Goal: Task Accomplishment & Management: Manage account settings

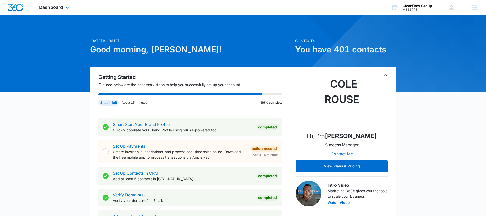
click at [71, 3] on div "Dashboard Apps Reputation Forms CRM Email Social Payments POS Content Ads Intel…" at bounding box center [54, 7] width 47 height 15
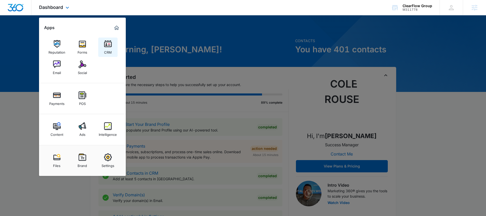
click at [104, 51] on div "CRM" at bounding box center [108, 51] width 8 height 7
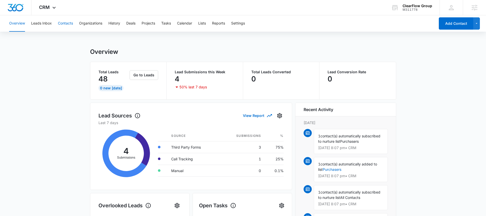
click at [60, 23] on button "Contacts" at bounding box center [65, 23] width 15 height 16
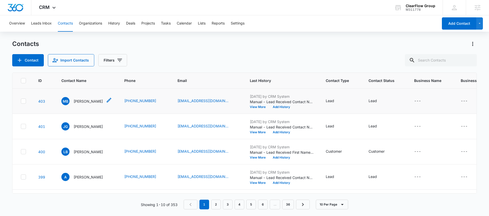
click at [75, 103] on p "Miguel Bustillo" at bounding box center [88, 100] width 29 height 5
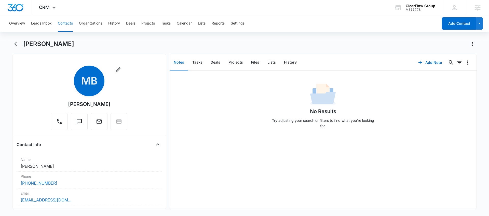
scroll to position [1, 0]
click at [284, 64] on button "History" at bounding box center [290, 63] width 21 height 16
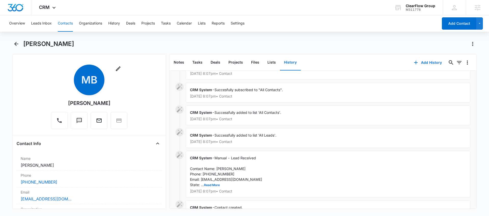
scroll to position [40, 0]
drag, startPoint x: 209, startPoint y: 185, endPoint x: 243, endPoint y: 181, distance: 33.9
click at [209, 185] on button "Read More" at bounding box center [212, 184] width 16 height 3
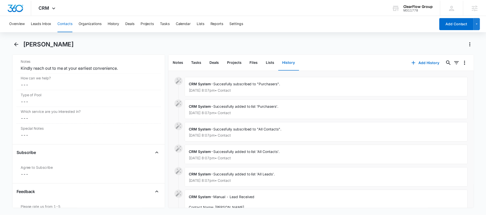
scroll to position [446, 0]
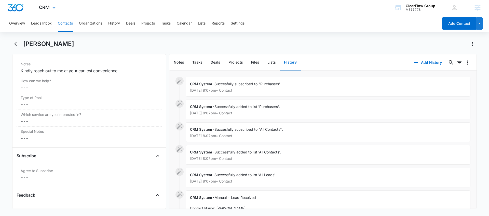
click at [59, 10] on div "CRM Apps Reputation Forms CRM Email Social Payments POS Content Ads Intelligenc…" at bounding box center [47, 7] width 33 height 15
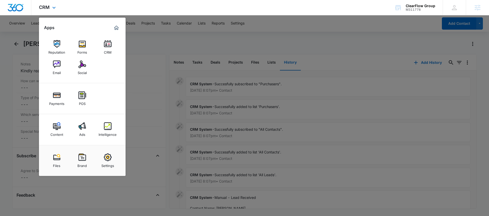
click at [86, 139] on div "Content Ads Intelligence" at bounding box center [82, 129] width 87 height 31
click at [86, 138] on link "Ads" at bounding box center [82, 129] width 19 height 19
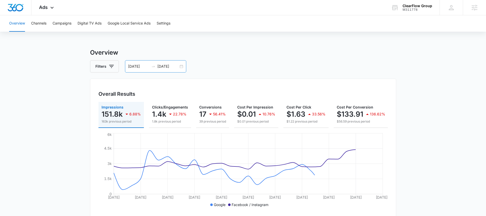
click at [162, 62] on div "08/12/2025 09/11/2025" at bounding box center [155, 66] width 61 height 12
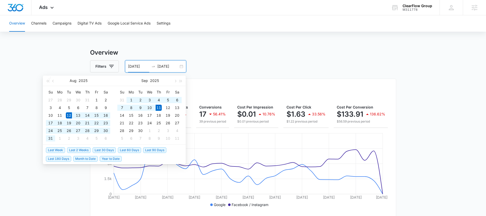
click at [113, 148] on span "Last 30 Days" at bounding box center [104, 150] width 23 height 6
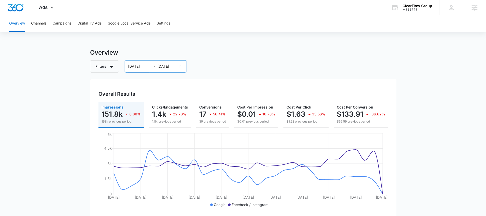
click at [151, 67] on icon "swap-right" at bounding box center [153, 66] width 4 height 4
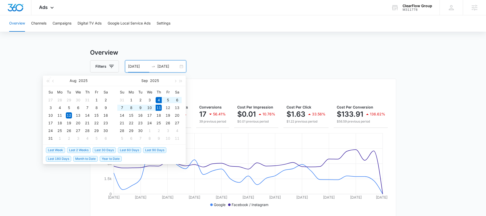
click at [57, 151] on span "Last Week" at bounding box center [55, 150] width 19 height 6
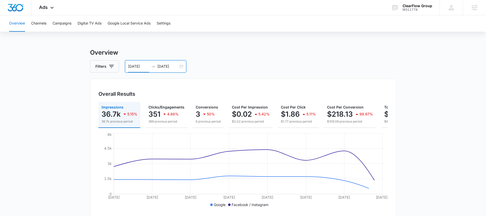
click at [149, 63] on div "09/04/2025 09/11/2025" at bounding box center [155, 66] width 61 height 12
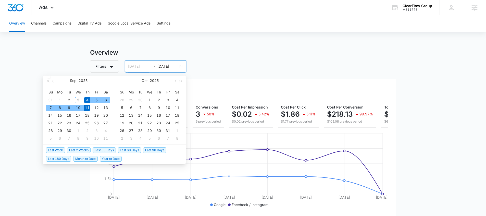
click at [74, 100] on td "3" at bounding box center [77, 100] width 9 height 8
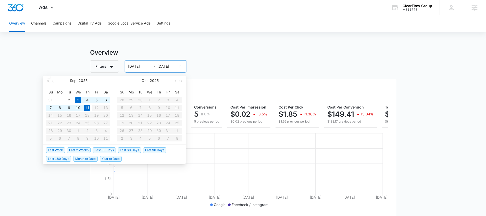
click at [136, 67] on input "09/03/2025" at bounding box center [138, 66] width 21 height 6
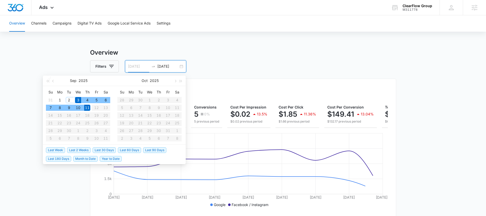
click at [70, 97] on div "2" at bounding box center [69, 100] width 6 height 6
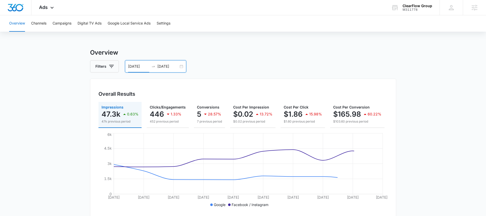
click at [144, 67] on input "09/02/2025" at bounding box center [138, 66] width 21 height 6
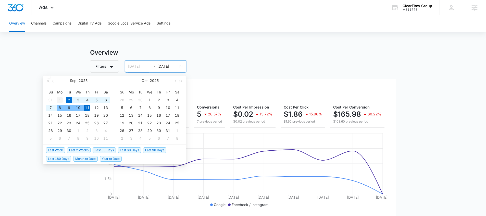
type input "09/01/2025"
click at [61, 101] on div "1" at bounding box center [60, 100] width 6 height 6
type input "09/11/2025"
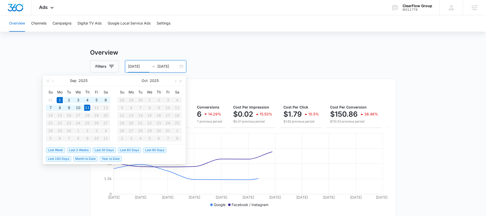
click at [141, 64] on input "09/01/2025" at bounding box center [138, 66] width 21 height 6
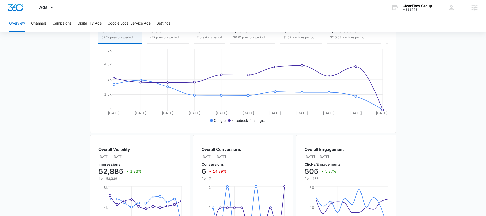
scroll to position [202, 0]
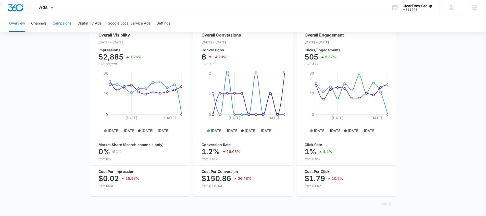
click at [70, 28] on button "Campaigns" at bounding box center [62, 23] width 19 height 16
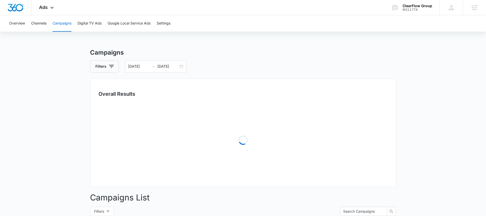
click at [70, 27] on button "Campaigns" at bounding box center [62, 23] width 19 height 16
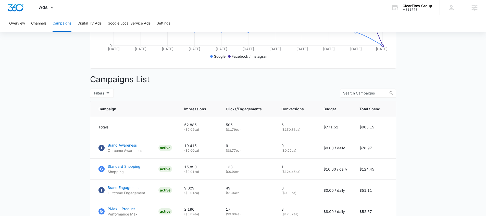
scroll to position [56, 0]
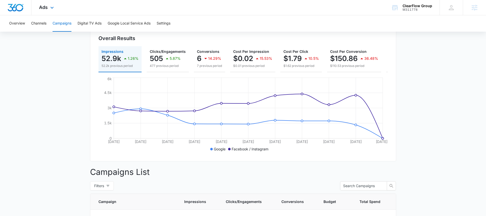
click at [57, 9] on div "Ads Apps Reputation Forms CRM Email Social Payments POS Content Ads Intelligenc…" at bounding box center [46, 7] width 31 height 15
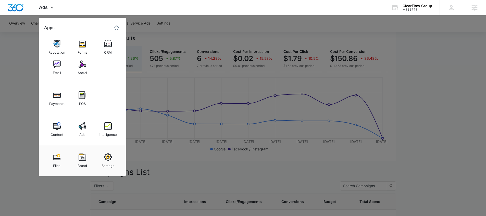
drag, startPoint x: 109, startPoint y: 131, endPoint x: 111, endPoint y: 123, distance: 8.9
click at [109, 131] on div "Intelligence" at bounding box center [108, 133] width 18 height 7
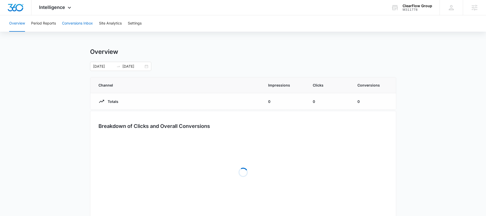
click at [77, 28] on button "Conversions Inbox" at bounding box center [77, 23] width 31 height 16
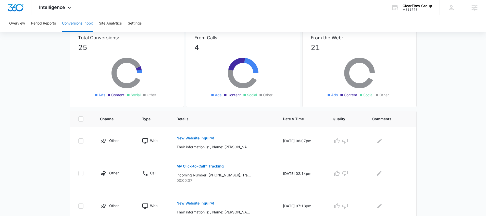
scroll to position [114, 0]
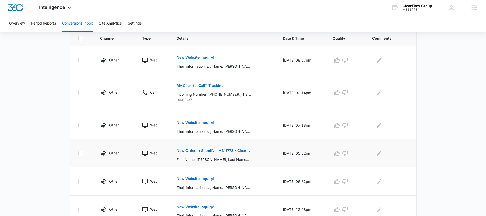
click at [201, 153] on button "New Order in Shopify - M311778 - ClearFlow Group" at bounding box center [213, 150] width 74 height 12
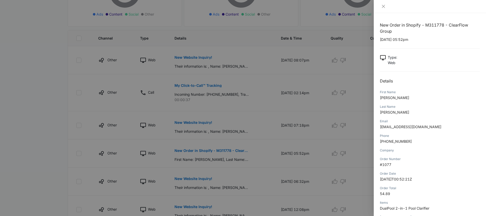
drag, startPoint x: 139, startPoint y: 140, endPoint x: 33, endPoint y: 23, distance: 157.2
click at [137, 138] on div at bounding box center [243, 108] width 486 height 216
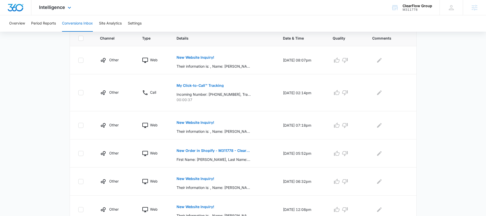
click at [61, 10] on div "Intelligence Apps Reputation Forms CRM Email Social Payments POS Content Ads In…" at bounding box center [55, 7] width 49 height 15
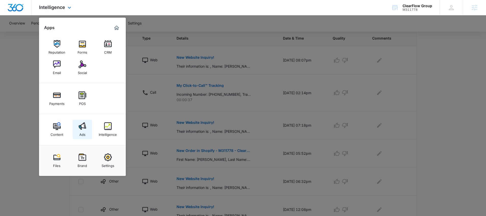
click at [79, 131] on div "Ads" at bounding box center [82, 133] width 6 height 7
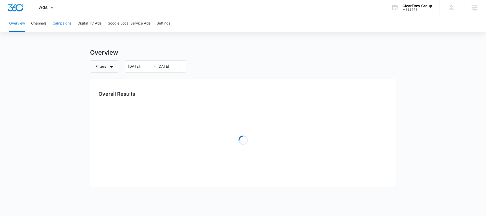
click at [64, 26] on button "Campaigns" at bounding box center [62, 23] width 19 height 16
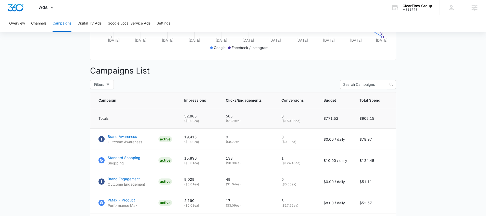
scroll to position [219, 0]
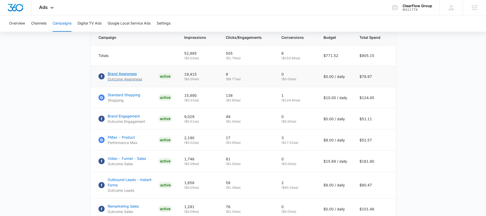
click at [128, 76] on p "Brand Awareness" at bounding box center [125, 73] width 34 height 5
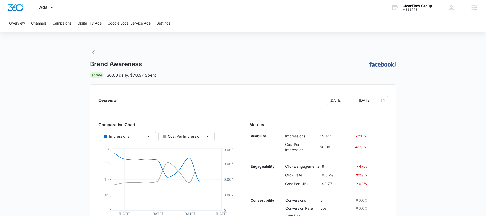
scroll to position [138, 0]
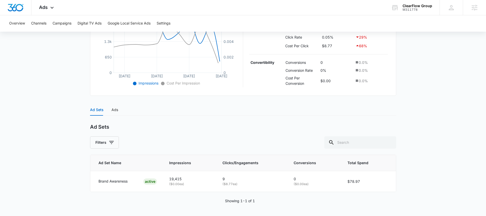
click at [119, 108] on div "Ad Sets Ads" at bounding box center [243, 110] width 306 height 12
click at [118, 109] on div "Ad Sets Ads" at bounding box center [243, 110] width 306 height 12
click at [117, 109] on div "Ads" at bounding box center [114, 110] width 7 height 6
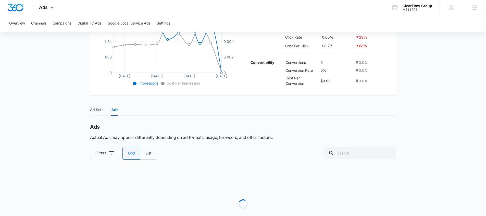
click at [115, 110] on div "Ads" at bounding box center [114, 110] width 7 height 6
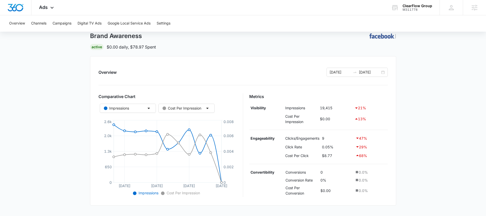
scroll to position [0, 0]
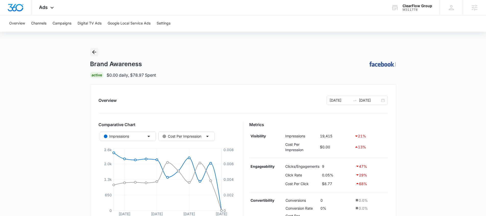
click at [94, 52] on icon "Back" at bounding box center [94, 52] width 4 height 4
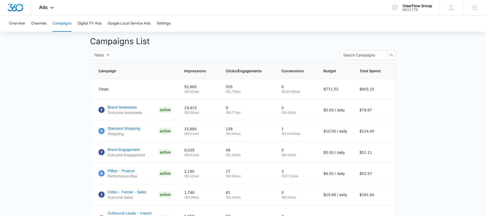
scroll to position [238, 0]
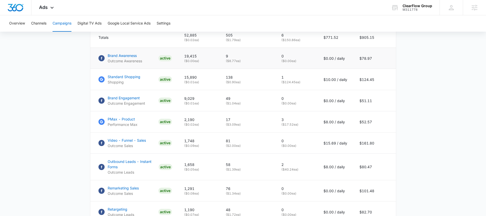
drag, startPoint x: 122, startPoint y: 56, endPoint x: 122, endPoint y: 59, distance: 3.1
click at [81, 52] on main "Campaigns Filters [DATE] [DATE] Overall Results Impressions 52.9k 1.26% 52.2k p…" at bounding box center [243, 60] width 486 height 500
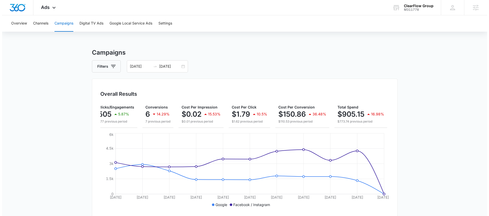
scroll to position [0, 0]
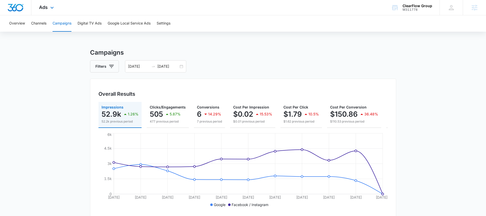
click at [55, 9] on div "Ads Apps Reputation Forms CRM Email Social Payments POS Content Ads Intelligenc…" at bounding box center [46, 7] width 31 height 15
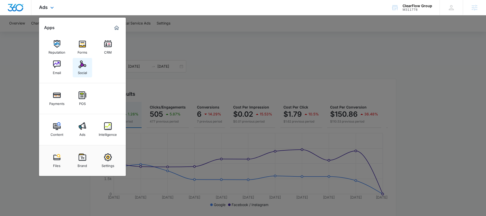
click at [82, 67] on img at bounding box center [83, 64] width 8 height 8
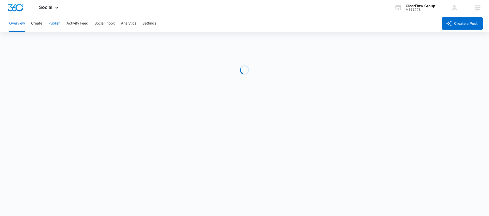
click at [50, 23] on button "Publish" at bounding box center [54, 23] width 12 height 16
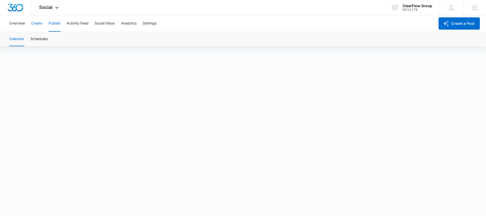
click at [40, 28] on button "Create" at bounding box center [36, 23] width 11 height 16
click at [54, 27] on button "Publish" at bounding box center [54, 23] width 12 height 16
click at [36, 27] on button "Create" at bounding box center [36, 23] width 11 height 16
click at [49, 41] on button "Approvals" at bounding box center [49, 39] width 17 height 14
click at [56, 24] on button "Publish" at bounding box center [54, 23] width 12 height 16
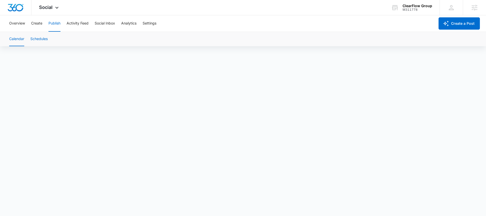
click at [46, 39] on button "Schedules" at bounding box center [38, 39] width 17 height 14
click at [21, 40] on button "Calendar" at bounding box center [16, 39] width 15 height 14
click at [59, 12] on div "Social Apps Reputation Forms CRM Email Social Payments POS Content Ads Intellig…" at bounding box center [49, 7] width 36 height 15
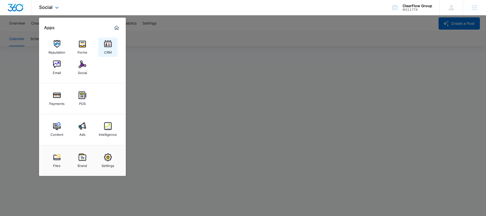
click at [111, 47] on link "CRM" at bounding box center [107, 46] width 19 height 19
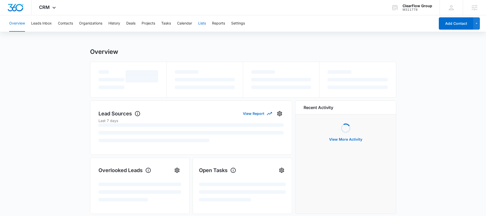
click at [206, 25] on button "Lists" at bounding box center [202, 23] width 8 height 16
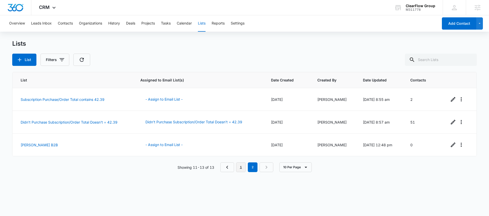
click at [239, 168] on link "1" at bounding box center [241, 167] width 10 height 10
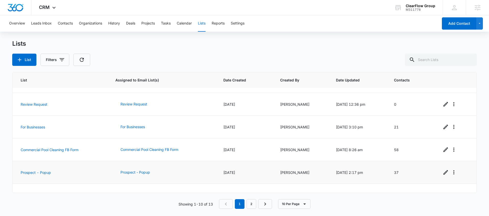
scroll to position [87, 0]
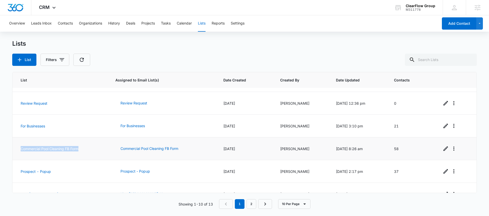
drag, startPoint x: 83, startPoint y: 149, endPoint x: 20, endPoint y: 148, distance: 63.2
click at [20, 148] on td "Commercial Pool Cleaning FB Form" at bounding box center [60, 148] width 97 height 23
click at [11, 140] on main "Lists List Filters List Assigned to Email List(s) Date Created Created By Date …" at bounding box center [244, 127] width 489 height 175
drag, startPoint x: 408, startPoint y: 150, endPoint x: 401, endPoint y: 133, distance: 18.3
click at [387, 148] on tr "Commercial Pool Cleaning FB Form Commercial Pool Cleaning FB Form 12/10/2024 Ka…" at bounding box center [244, 148] width 464 height 23
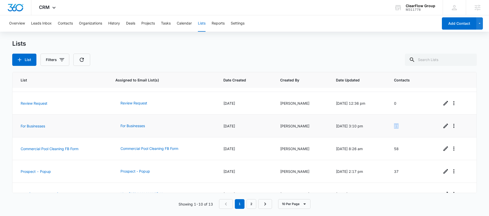
drag, startPoint x: 403, startPoint y: 127, endPoint x: 393, endPoint y: 126, distance: 10.2
click at [393, 126] on td "21" at bounding box center [412, 125] width 48 height 23
drag, startPoint x: 402, startPoint y: 148, endPoint x: 394, endPoint y: 148, distance: 8.4
click at [394, 148] on td "58" at bounding box center [412, 148] width 48 height 23
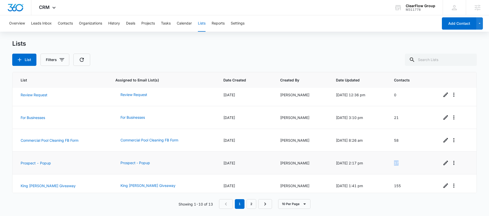
drag, startPoint x: 405, startPoint y: 163, endPoint x: 394, endPoint y: 163, distance: 10.5
click at [394, 163] on td "37" at bounding box center [412, 162] width 48 height 23
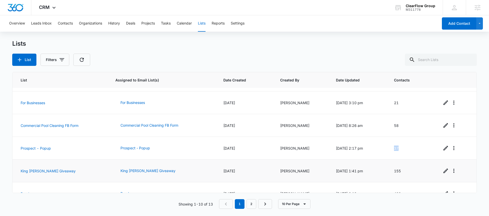
scroll to position [111, 0]
drag, startPoint x: 407, startPoint y: 172, endPoint x: 398, endPoint y: 171, distance: 8.9
click at [398, 171] on td "155" at bounding box center [412, 170] width 48 height 23
click at [411, 170] on td "155" at bounding box center [412, 170] width 48 height 23
drag, startPoint x: 411, startPoint y: 170, endPoint x: 398, endPoint y: 170, distance: 13.5
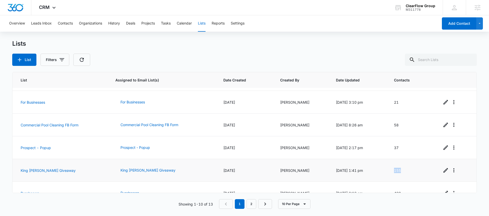
click at [398, 170] on td "155" at bounding box center [412, 170] width 48 height 23
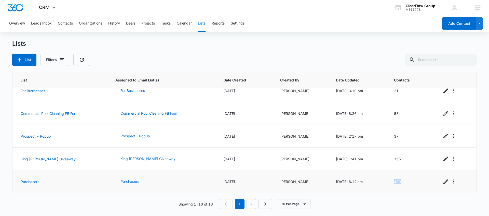
drag, startPoint x: 407, startPoint y: 181, endPoint x: 393, endPoint y: 181, distance: 14.8
click at [393, 181] on td "400" at bounding box center [412, 181] width 48 height 23
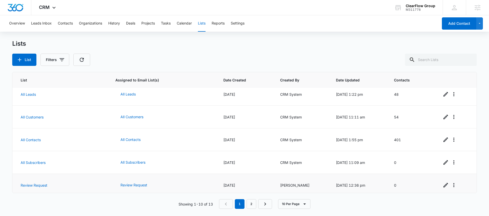
scroll to position [0, 0]
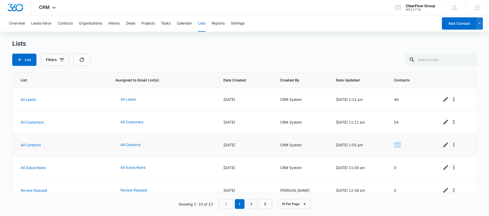
drag, startPoint x: 405, startPoint y: 145, endPoint x: 396, endPoint y: 144, distance: 9.2
click at [396, 144] on td "401" at bounding box center [412, 144] width 48 height 23
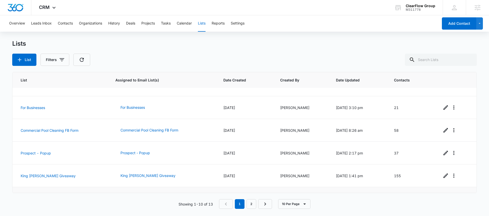
scroll to position [122, 0]
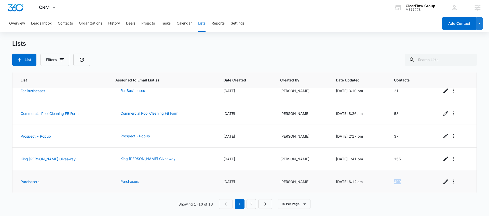
drag, startPoint x: 406, startPoint y: 181, endPoint x: 396, endPoint y: 181, distance: 9.4
click at [396, 181] on td "400" at bounding box center [412, 181] width 48 height 23
click at [412, 178] on td "400" at bounding box center [412, 181] width 48 height 23
click at [395, 182] on td "400" at bounding box center [412, 181] width 48 height 23
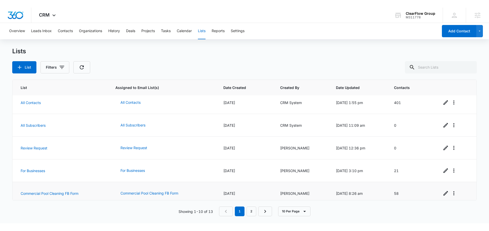
scroll to position [0, 0]
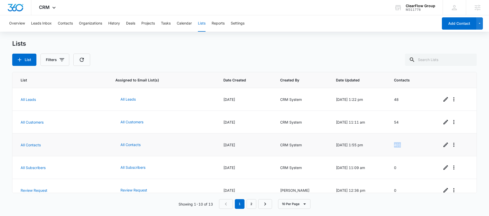
click at [395, 147] on td "401" at bounding box center [412, 144] width 48 height 23
drag, startPoint x: 404, startPoint y: 121, endPoint x: 390, endPoint y: 121, distance: 13.8
click at [390, 121] on td "54" at bounding box center [412, 122] width 48 height 23
click at [382, 98] on tr "All Leads All Leads 04/20/2020 CRM System 08/30/2021 @ 1:22 pm 48" at bounding box center [244, 99] width 464 height 23
click at [373, 51] on div "Lists List Filters" at bounding box center [244, 53] width 465 height 26
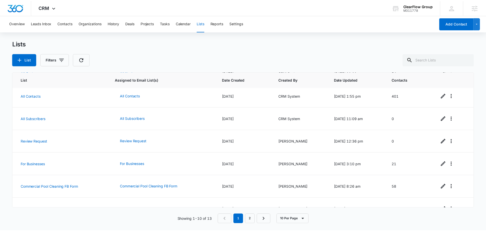
scroll to position [51, 0]
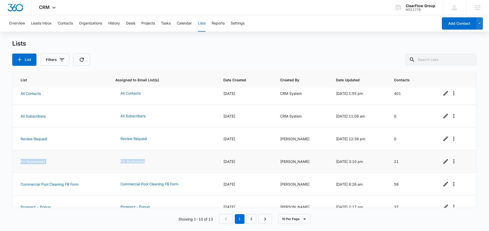
drag, startPoint x: 152, startPoint y: 160, endPoint x: 18, endPoint y: 163, distance: 134.6
click at [18, 163] on tr "For Businesses For Businesses 12/05/2024 Cole Rouse 12/05/2024 @ 3:10 pm 21" at bounding box center [244, 161] width 464 height 23
click at [135, 47] on div "Lists" at bounding box center [244, 44] width 465 height 8
click at [52, 11] on div "CRM Apps Reputation Forms CRM Email Social Payments POS Content Ads Intelligenc…" at bounding box center [47, 7] width 33 height 15
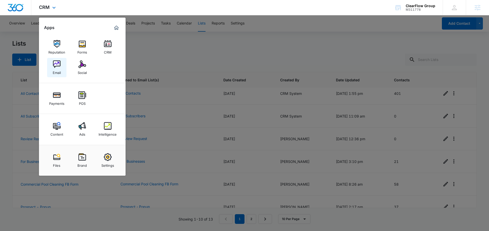
click at [61, 64] on link "Email" at bounding box center [56, 67] width 19 height 19
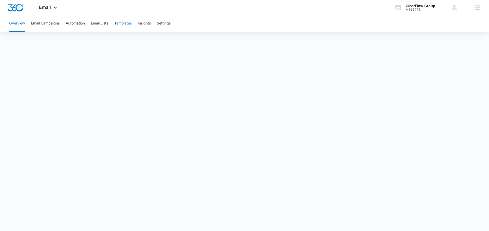
click at [123, 27] on button "Templates" at bounding box center [122, 23] width 17 height 16
click at [48, 6] on span "Email" at bounding box center [45, 7] width 12 height 5
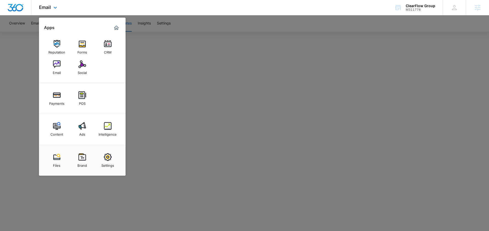
click at [96, 8] on div "Email Apps Reputation Forms CRM Email Social Payments POS Content Ads Intellige…" at bounding box center [244, 7] width 489 height 15
drag, startPoint x: 131, startPoint y: 8, endPoint x: 139, endPoint y: 20, distance: 14.4
click at [131, 8] on div "Email Apps Reputation Forms CRM Email Social Payments POS Content Ads Intellige…" at bounding box center [244, 7] width 489 height 15
click at [194, 137] on div at bounding box center [244, 115] width 489 height 231
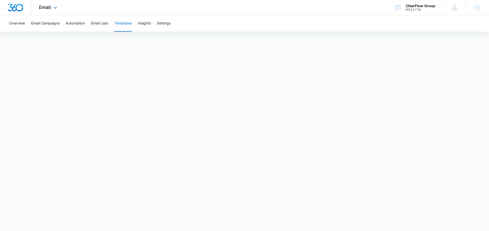
click at [53, 4] on div "Email Apps Reputation Forms CRM Email Social Payments POS Content Ads Intellige…" at bounding box center [48, 7] width 35 height 15
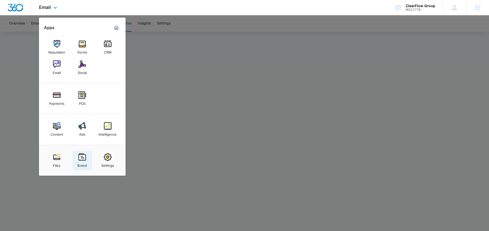
click at [83, 161] on div "Brand" at bounding box center [81, 164] width 9 height 7
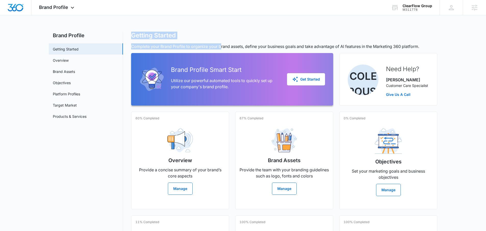
drag, startPoint x: 180, startPoint y: 39, endPoint x: 218, endPoint y: 46, distance: 38.2
click at [219, 47] on div "Getting Started Complete your Brand Profile to organize your brand assets, defi…" at bounding box center [284, 172] width 306 height 281
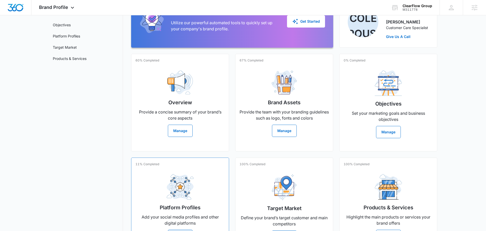
scroll to position [96, 0]
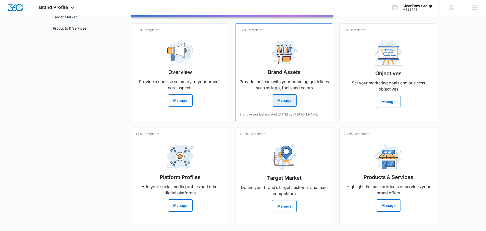
click at [286, 94] on button "Manage" at bounding box center [284, 100] width 25 height 12
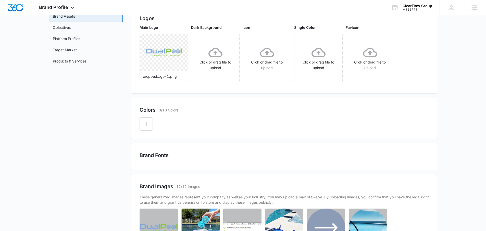
scroll to position [61, 0]
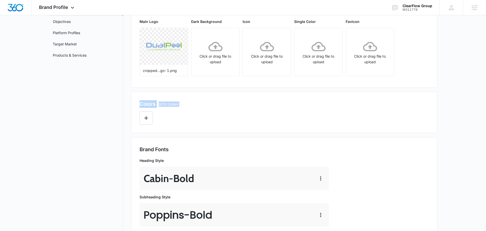
drag, startPoint x: 139, startPoint y: 103, endPoint x: 177, endPoint y: 121, distance: 42.1
click at [177, 121] on div "Colors 0/10 Colors" at bounding box center [284, 112] width 306 height 41
click at [178, 123] on div at bounding box center [283, 116] width 289 height 17
drag, startPoint x: 138, startPoint y: 103, endPoint x: 169, endPoint y: 121, distance: 35.2
click at [169, 121] on div "Colors 0/10 Colors" at bounding box center [284, 112] width 306 height 41
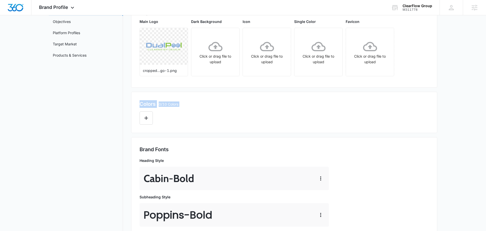
click at [169, 121] on div at bounding box center [283, 116] width 289 height 17
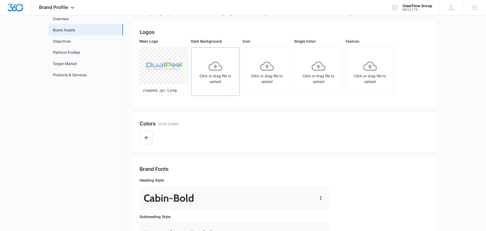
scroll to position [14, 0]
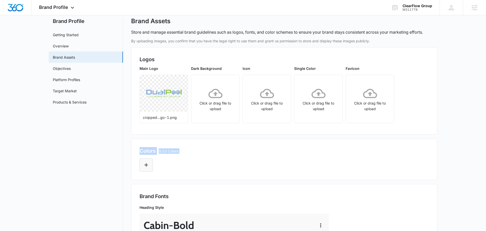
drag, startPoint x: 146, startPoint y: 154, endPoint x: 149, endPoint y: 161, distance: 7.4
click at [190, 172] on div "Colors 0/10 Colors" at bounding box center [284, 159] width 306 height 41
click at [150, 166] on button "Edit Color" at bounding box center [145, 164] width 13 height 13
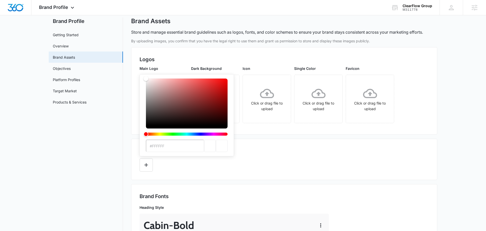
drag, startPoint x: 161, startPoint y: 147, endPoint x: 158, endPoint y: 148, distance: 2.7
click at [148, 147] on input "#FFFFFF" at bounding box center [175, 146] width 58 height 12
click at [181, 148] on input "#FFFFFF" at bounding box center [175, 146] width 58 height 12
click at [180, 148] on input "#FFFFFF" at bounding box center [175, 146] width 58 height 12
drag, startPoint x: 179, startPoint y: 148, endPoint x: 150, endPoint y: 148, distance: 28.6
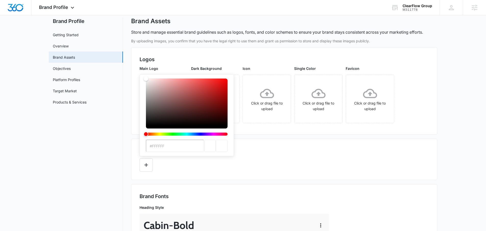
click at [150, 148] on input "#FFFFFF" at bounding box center [175, 146] width 58 height 12
click at [184, 163] on div "#FFFFFF" at bounding box center [283, 163] width 289 height 17
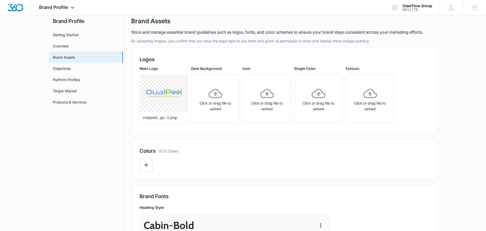
click at [183, 164] on div at bounding box center [283, 163] width 289 height 17
click at [153, 160] on div at bounding box center [283, 163] width 289 height 17
click at [147, 168] on button "Edit Color" at bounding box center [145, 164] width 13 height 13
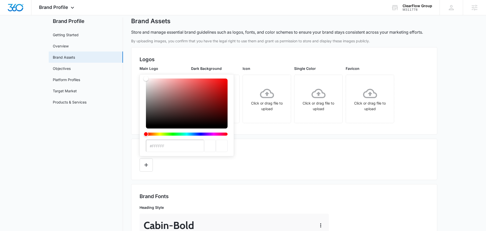
click at [170, 148] on input "#FFFFFF" at bounding box center [175, 146] width 58 height 12
click at [170, 146] on input "#FFFFFF" at bounding box center [175, 146] width 58 height 12
type input "#1e4da0"
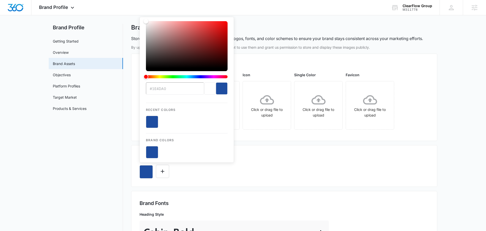
scroll to position [0, 0]
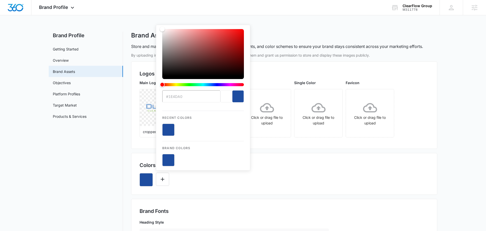
click at [211, 183] on div "#1e4da0 Recent Colors Brand Colors" at bounding box center [283, 177] width 289 height 17
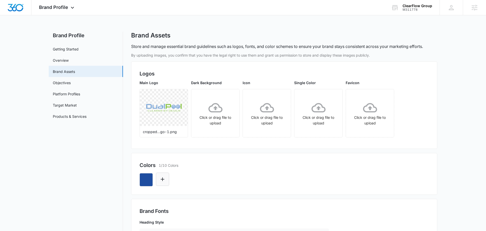
click at [159, 179] on icon "Edit Color" at bounding box center [162, 179] width 6 height 6
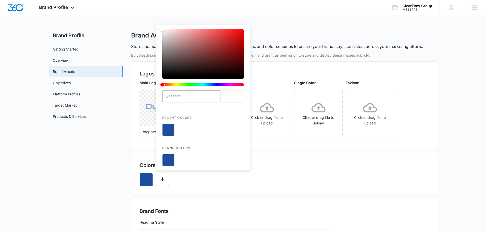
click at [190, 98] on input "#FFFFFF" at bounding box center [191, 96] width 58 height 12
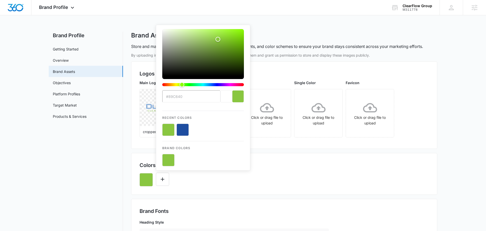
click at [187, 93] on input "#89c640" at bounding box center [191, 96] width 58 height 12
click at [183, 97] on input "#89c640" at bounding box center [191, 96] width 58 height 12
drag, startPoint x: 175, startPoint y: 98, endPoint x: 158, endPoint y: 97, distance: 16.6
click at [157, 97] on div "#89c640 Recent Colors Brand Colors" at bounding box center [203, 98] width 94 height 146
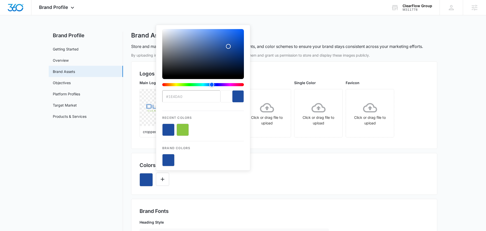
type input "#1e4da0"
click at [203, 110] on div "#1e4da0 Recent Colors Brand Colors" at bounding box center [203, 97] width 82 height 137
click at [227, 165] on div "color-picker-container" at bounding box center [203, 160] width 82 height 12
click at [229, 178] on div "#1e4da0 Recent Colors Brand Colors" at bounding box center [283, 177] width 289 height 17
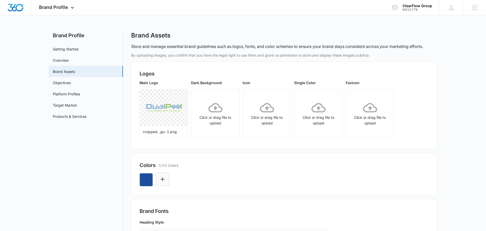
click at [167, 177] on button "Edit Color" at bounding box center [162, 179] width 13 height 13
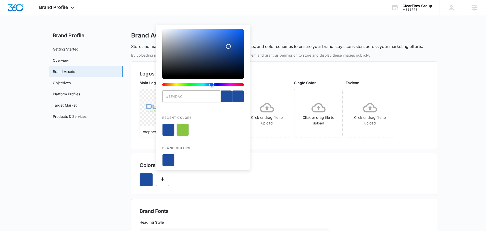
click at [182, 131] on button "color-picker-container" at bounding box center [182, 130] width 12 height 12
type input "#FFFFFF"
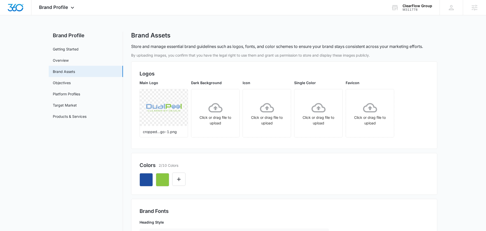
click at [187, 179] on div at bounding box center [283, 177] width 289 height 17
click at [179, 180] on icon "Edit Color" at bounding box center [179, 179] width 4 height 4
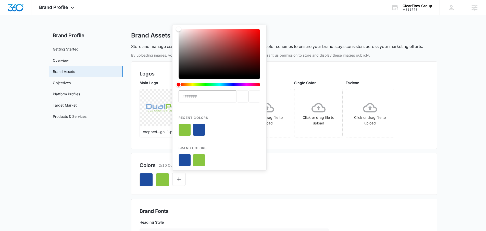
click at [208, 97] on input "#FFFFFF" at bounding box center [207, 96] width 58 height 12
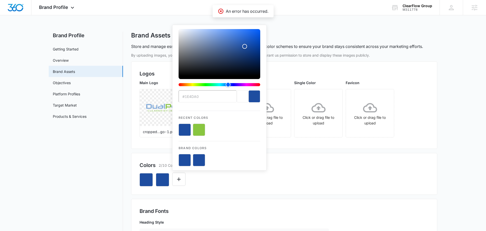
click at [199, 127] on button "color-picker-container" at bounding box center [199, 130] width 12 height 12
type input "#89c640"
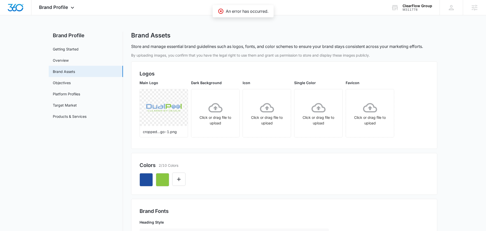
click at [203, 195] on div "Colors 2/10 Colors" at bounding box center [284, 174] width 306 height 42
click at [235, 185] on div at bounding box center [283, 177] width 289 height 17
click at [183, 181] on button "Edit Color" at bounding box center [178, 179] width 13 height 13
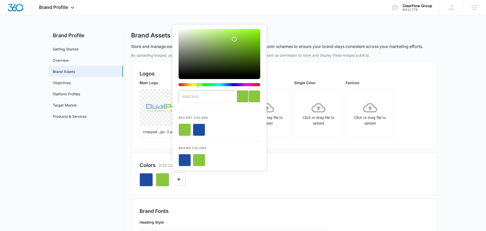
click at [213, 98] on input "#89c640" at bounding box center [207, 96] width 58 height 12
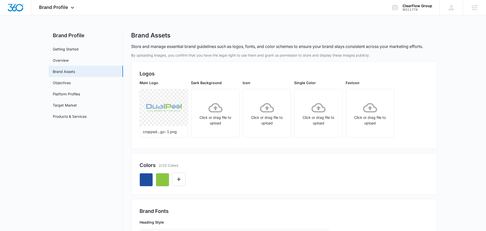
click at [299, 165] on div "Colors 2/10 Colors" at bounding box center [283, 165] width 289 height 8
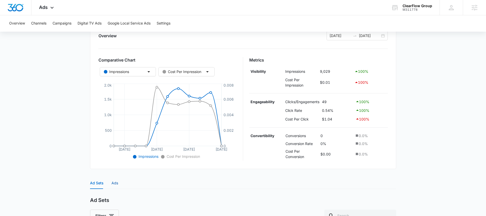
click at [112, 185] on div "Ads" at bounding box center [114, 183] width 7 height 6
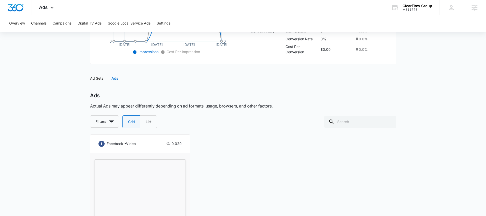
scroll to position [269, 0]
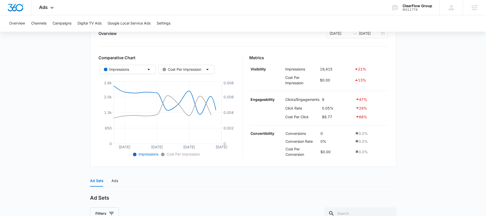
scroll to position [138, 0]
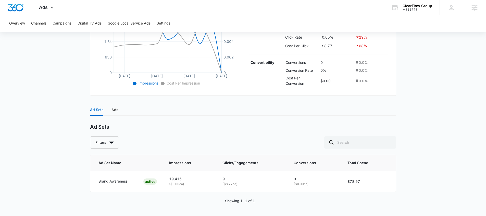
click at [118, 108] on div "Ad Sets Ads" at bounding box center [243, 110] width 306 height 12
click at [114, 115] on div "Ads" at bounding box center [114, 110] width 7 height 12
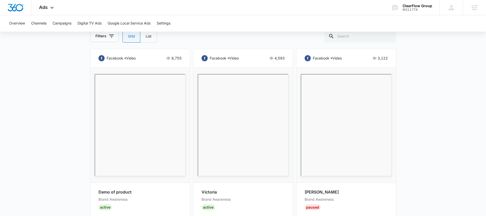
scroll to position [281, 0]
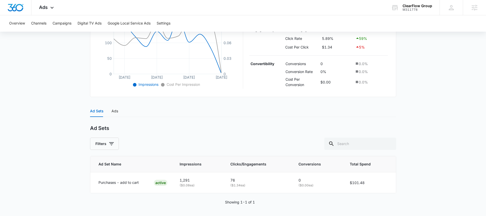
scroll to position [138, 0]
drag, startPoint x: 116, startPoint y: 117, endPoint x: 116, endPoint y: 111, distance: 6.1
click at [116, 114] on div "Ad Sets Ads Ad Sets Filters Ad Set Name Impressions Clicks/Engagements Conversi…" at bounding box center [243, 157] width 306 height 106
click at [117, 111] on div "Ads" at bounding box center [114, 110] width 7 height 6
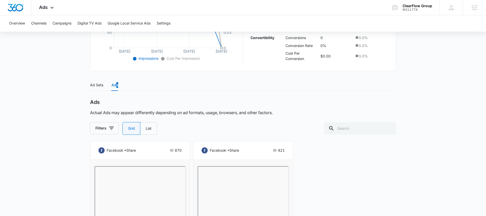
scroll to position [0, 0]
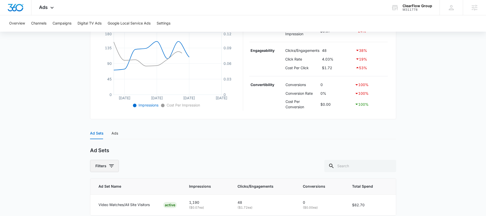
scroll to position [139, 0]
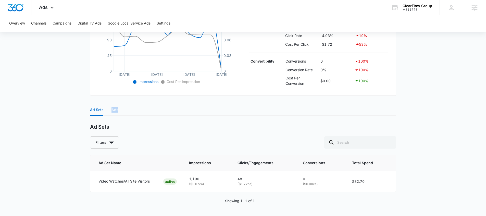
click at [111, 113] on div "Ad Sets Ads" at bounding box center [104, 110] width 28 height 12
click at [116, 111] on div "Ads" at bounding box center [114, 110] width 7 height 6
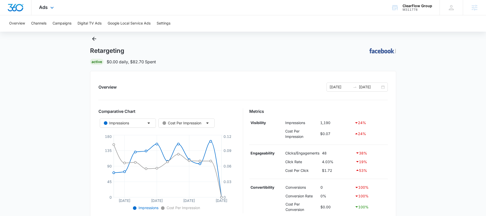
scroll to position [0, 0]
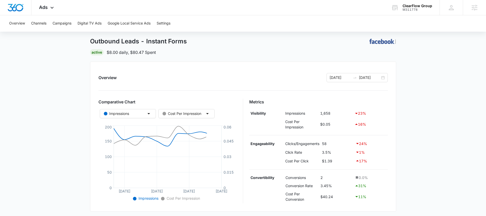
scroll to position [99, 0]
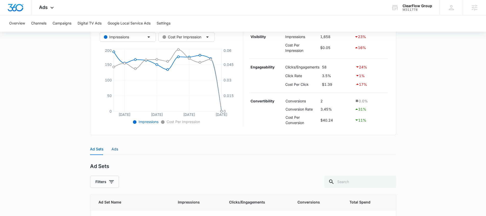
click at [116, 151] on div "Ads" at bounding box center [114, 149] width 7 height 6
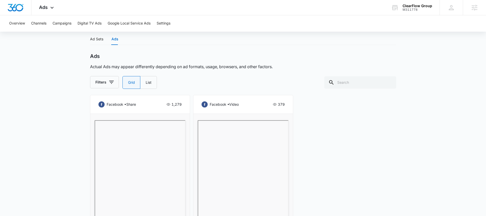
scroll to position [264, 0]
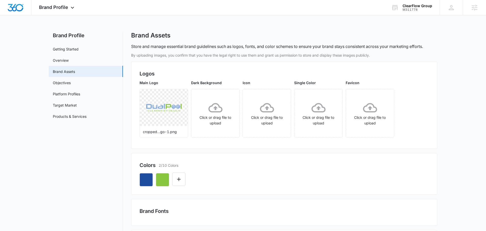
scroll to position [6, 0]
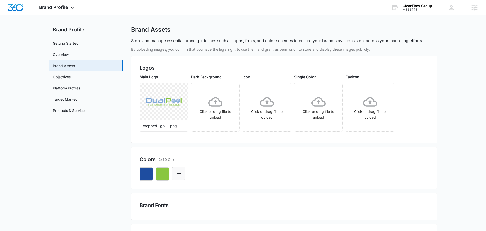
click at [179, 175] on icon "Edit Color" at bounding box center [179, 173] width 6 height 6
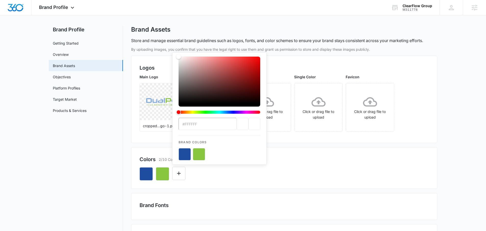
type input "#7ca6db"
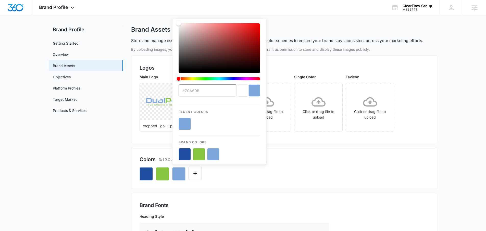
click at [219, 180] on div "#7ca6db Recent Colors Brand Colors" at bounding box center [283, 171] width 289 height 17
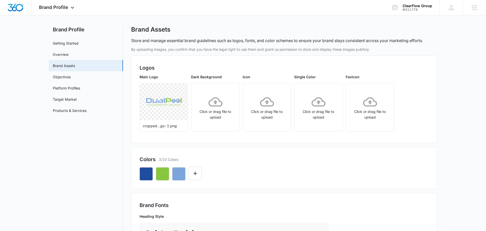
click at [221, 180] on div at bounding box center [283, 171] width 289 height 17
drag, startPoint x: 172, startPoint y: 162, endPoint x: 229, endPoint y: 177, distance: 59.8
click at [229, 177] on div "Colors 3/10 Colors" at bounding box center [284, 168] width 306 height 42
click at [213, 174] on div at bounding box center [283, 171] width 289 height 17
drag, startPoint x: 217, startPoint y: 174, endPoint x: 222, endPoint y: 173, distance: 4.7
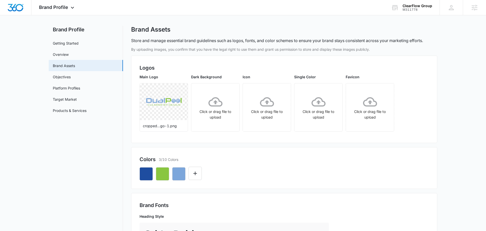
click at [219, 174] on div at bounding box center [283, 171] width 289 height 17
click at [180, 174] on icon "button" at bounding box center [179, 174] width 6 height 6
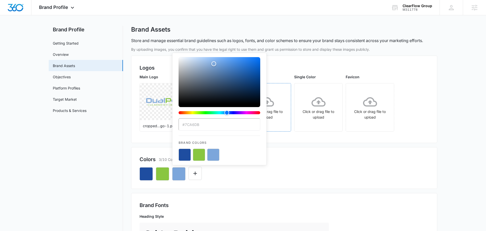
click at [287, 92] on div "Click or drag file to upload" at bounding box center [267, 107] width 48 height 40
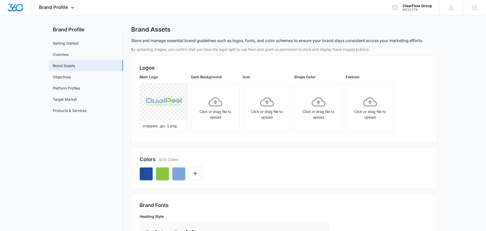
click at [232, 184] on div "Colors 3/10 Colors" at bounding box center [284, 168] width 306 height 42
click at [228, 174] on div at bounding box center [283, 171] width 289 height 17
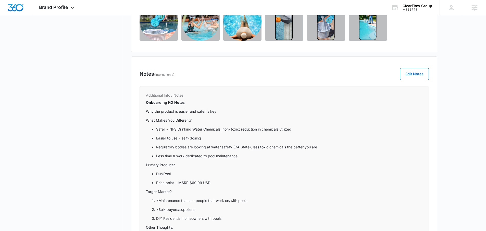
scroll to position [503, 0]
